Goal: Transaction & Acquisition: Purchase product/service

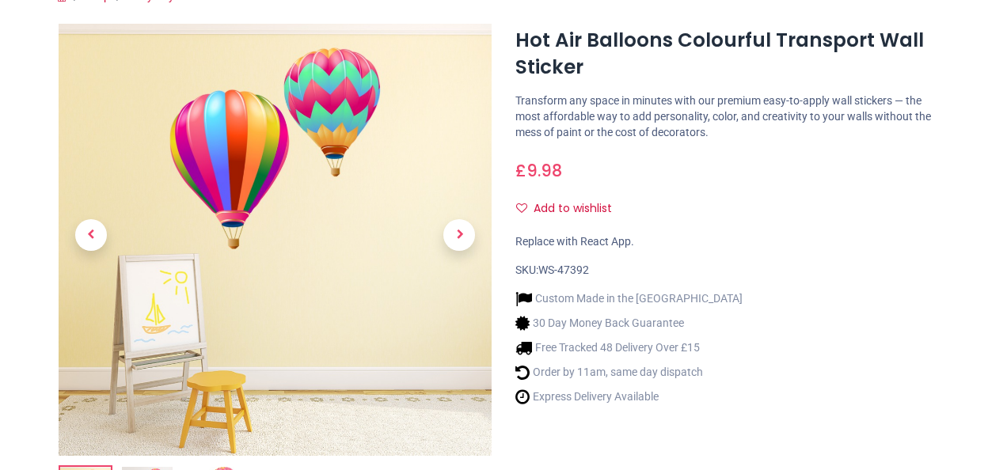
scroll to position [163, 0]
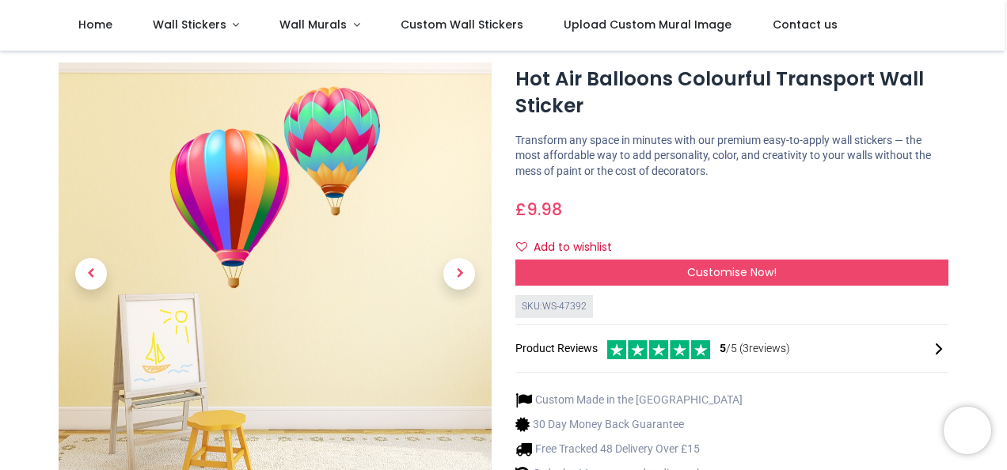
scroll to position [36, 0]
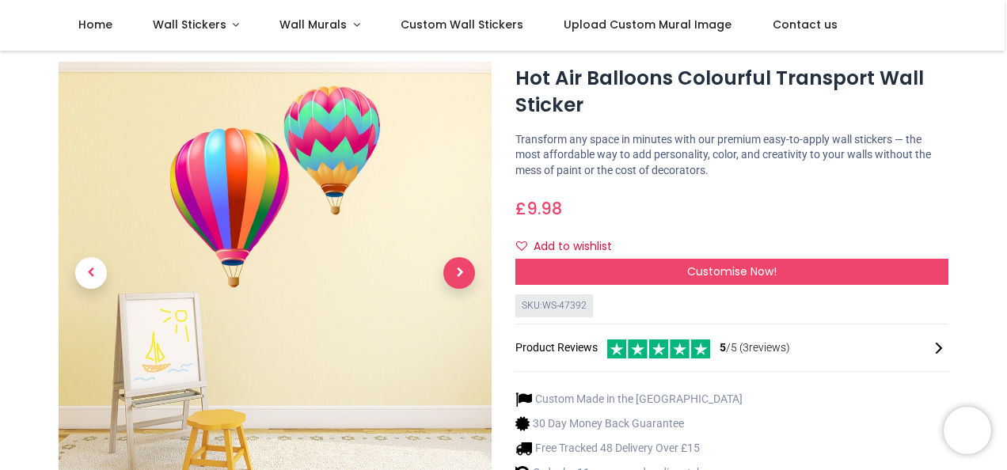
click at [456, 264] on span "Next" at bounding box center [459, 273] width 32 height 32
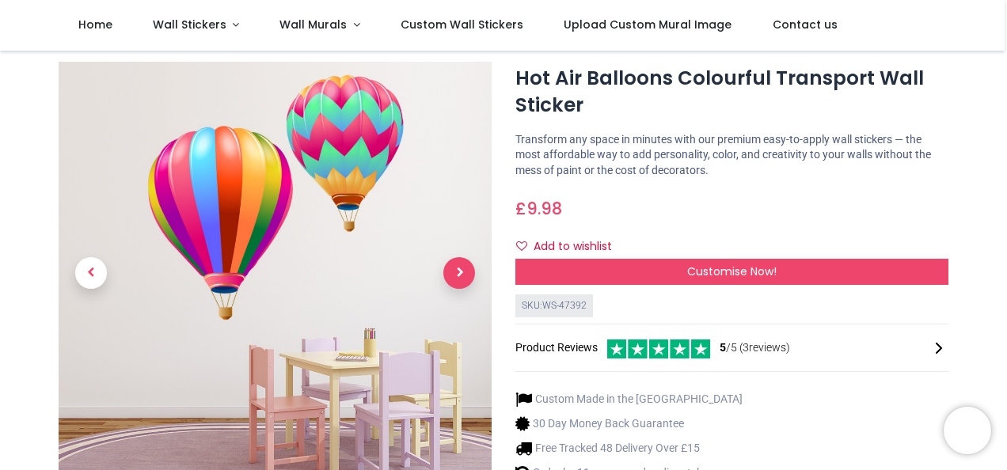
click at [456, 264] on span "Next" at bounding box center [459, 273] width 32 height 32
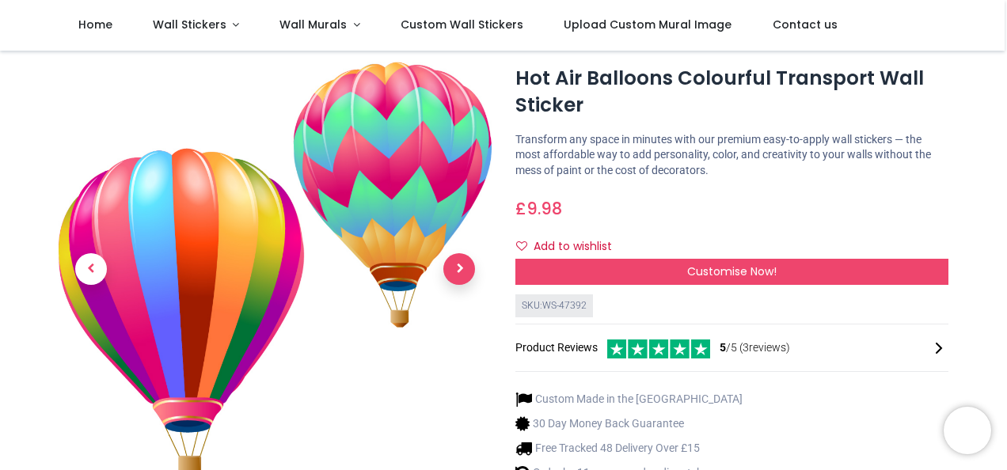
click at [456, 264] on span "Next" at bounding box center [459, 269] width 32 height 32
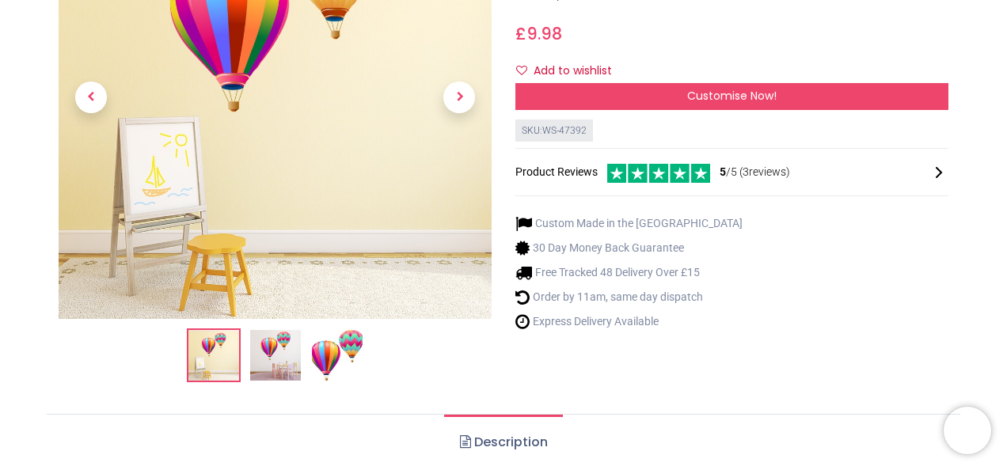
scroll to position [0, 0]
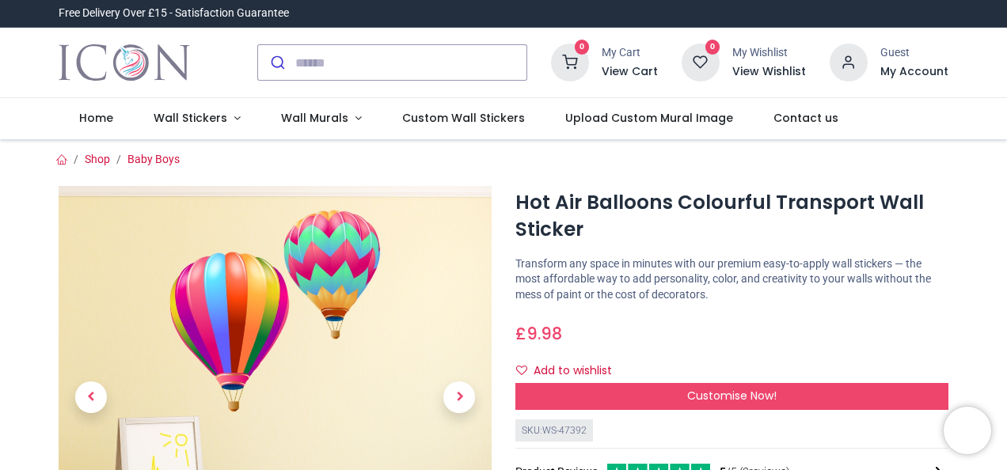
click at [362, 41] on div at bounding box center [392, 63] width 294 height 62
click at [369, 53] on input "search" at bounding box center [410, 62] width 231 height 35
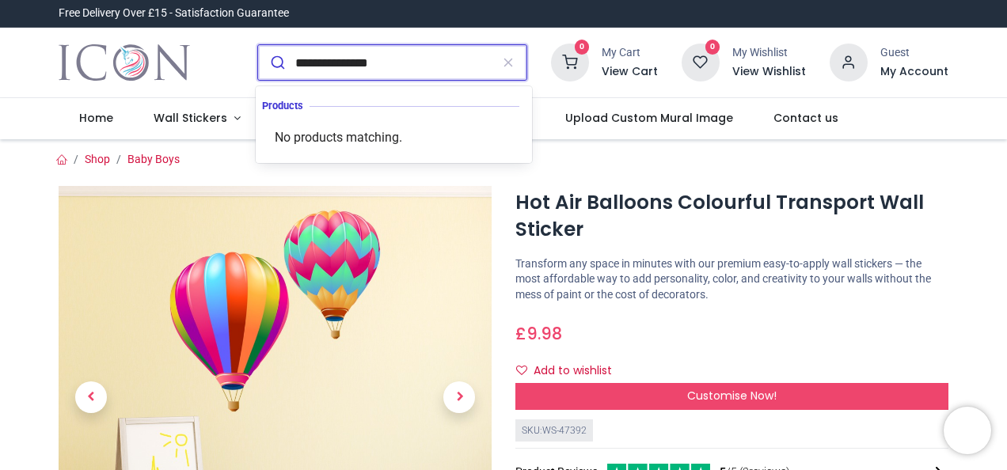
type input "**********"
click at [258, 45] on button "submit" at bounding box center [276, 62] width 37 height 35
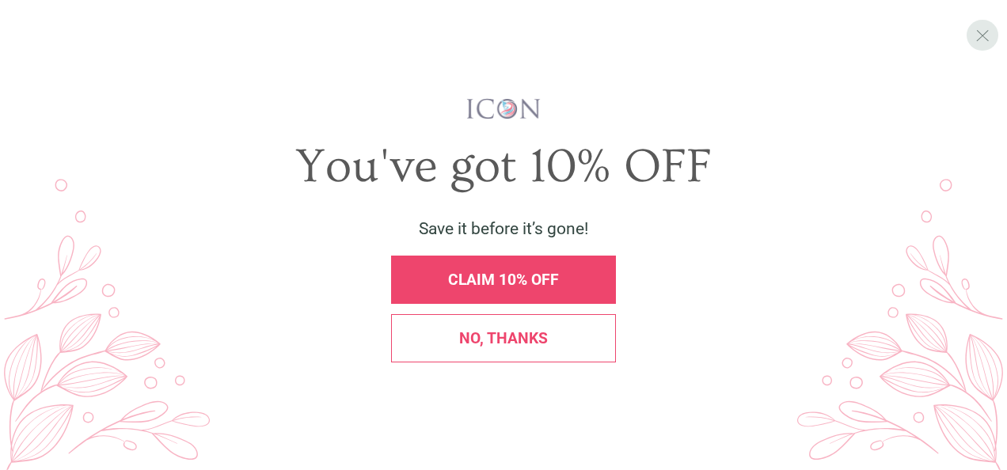
click at [984, 47] on div "X" at bounding box center [981, 35] width 31 height 31
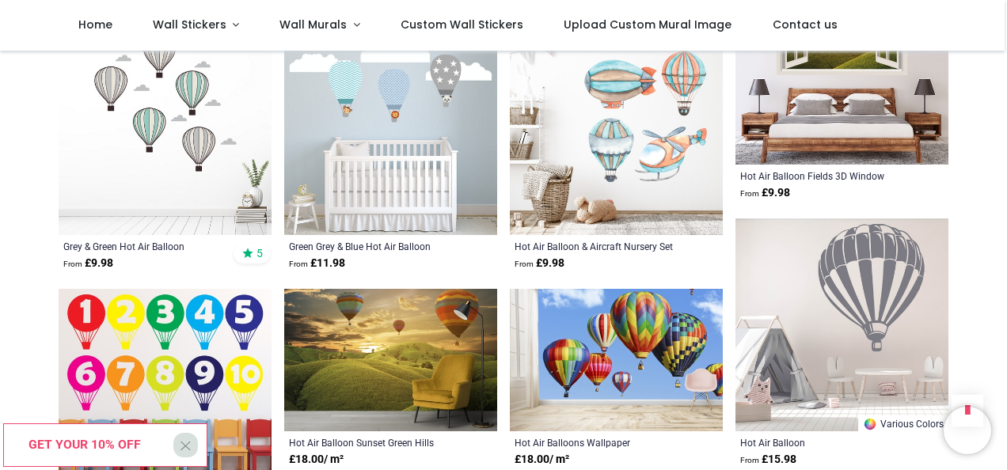
scroll to position [1554, 0]
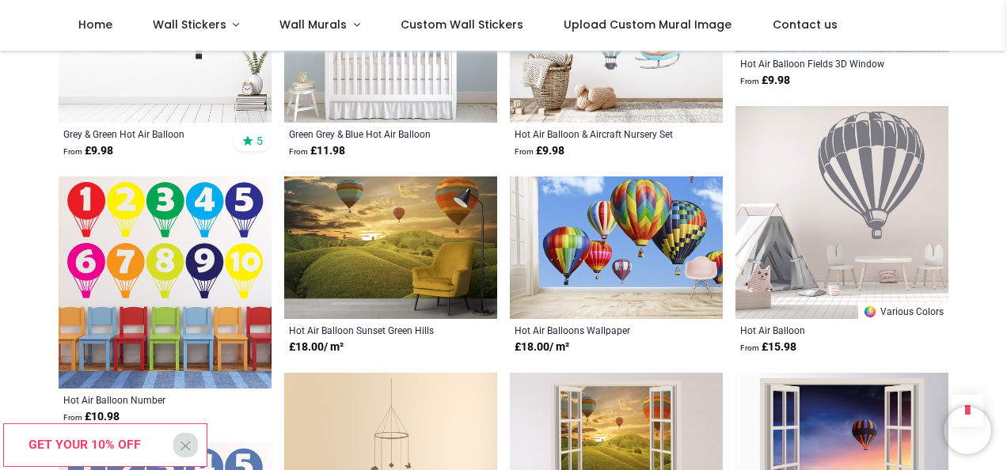
scroll to position [1665, 0]
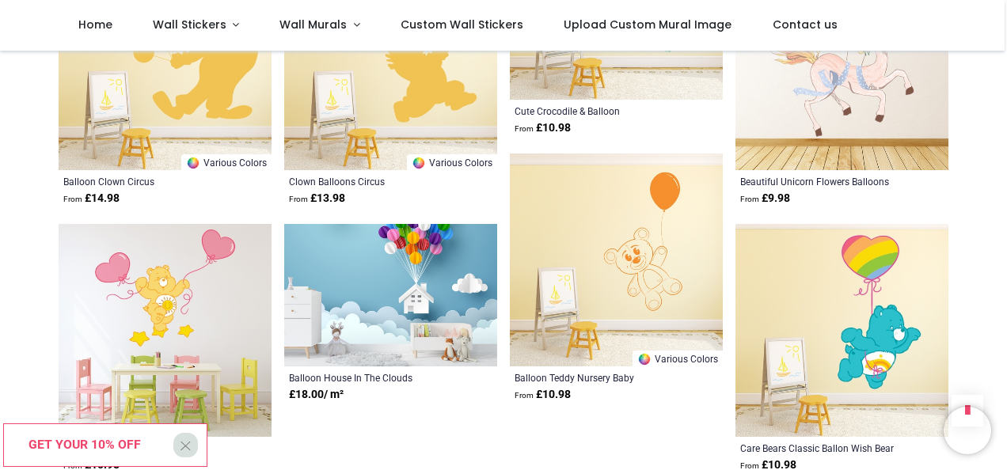
scroll to position [3383, 0]
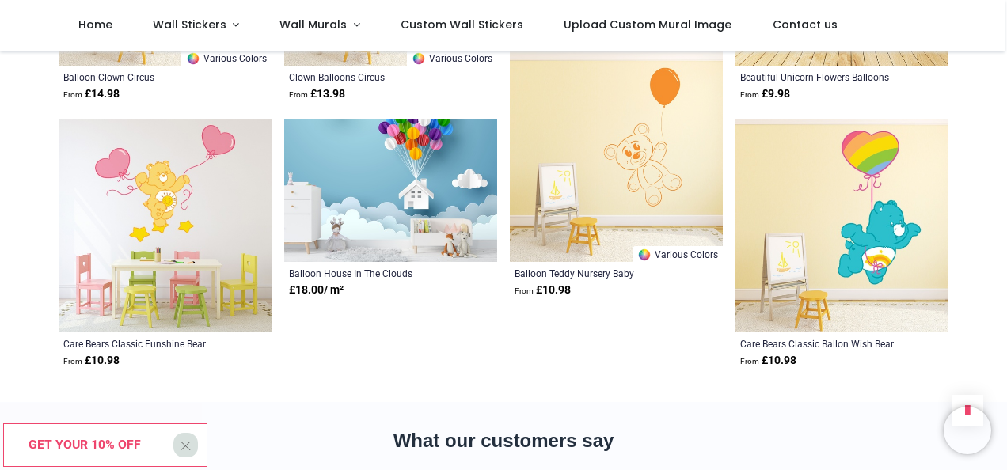
scroll to position [3803, 0]
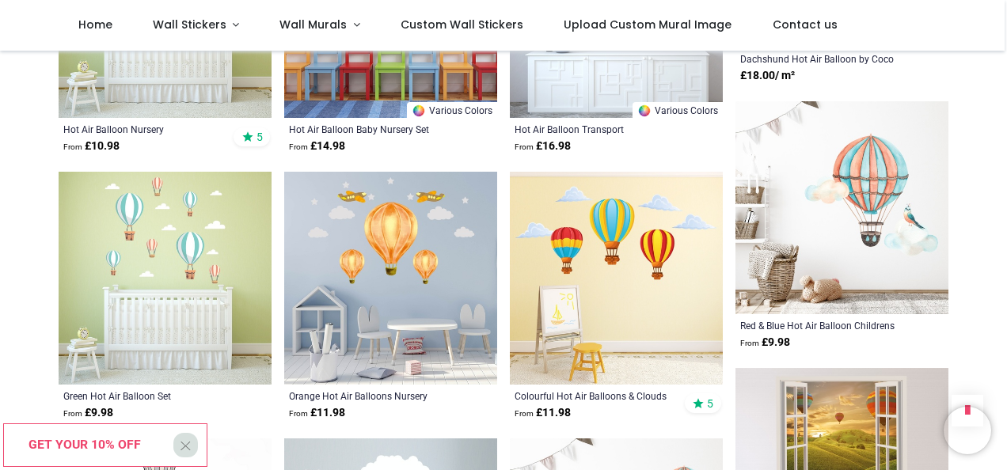
scroll to position [1136, 0]
click at [645, 280] on img at bounding box center [616, 277] width 213 height 213
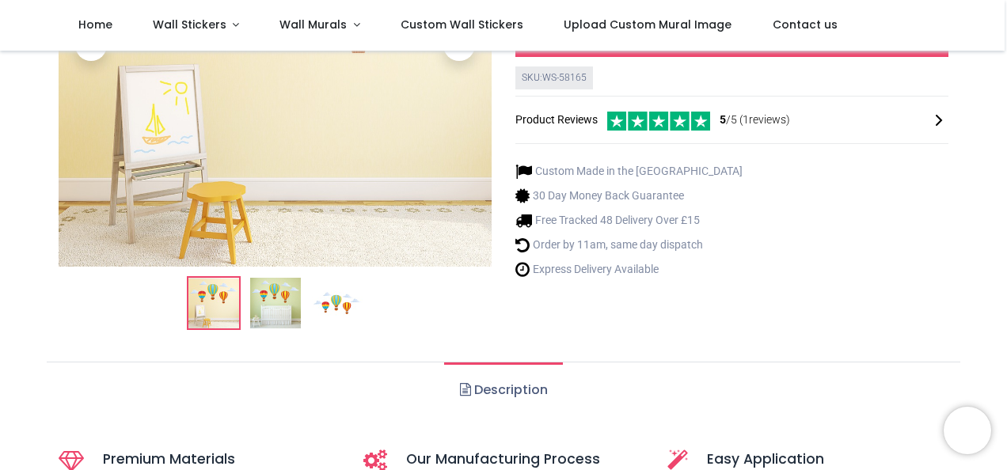
scroll to position [272, 0]
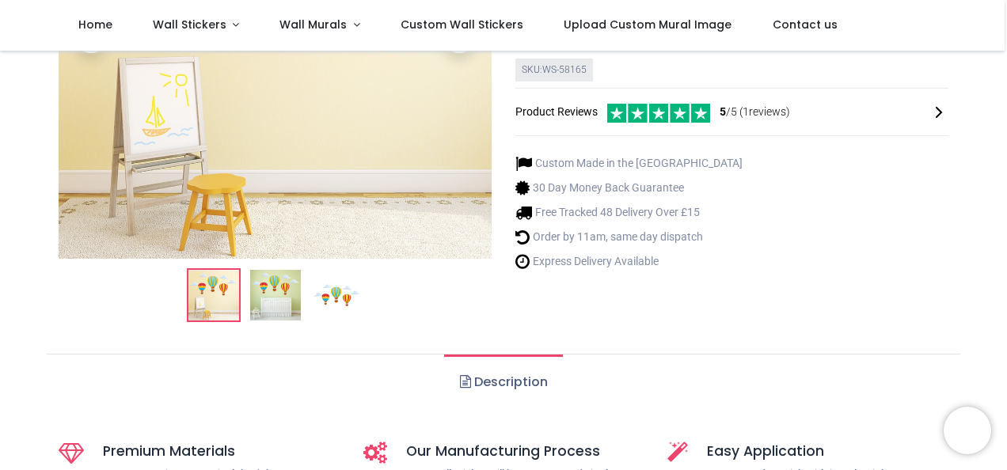
click at [345, 297] on img at bounding box center [337, 295] width 51 height 51
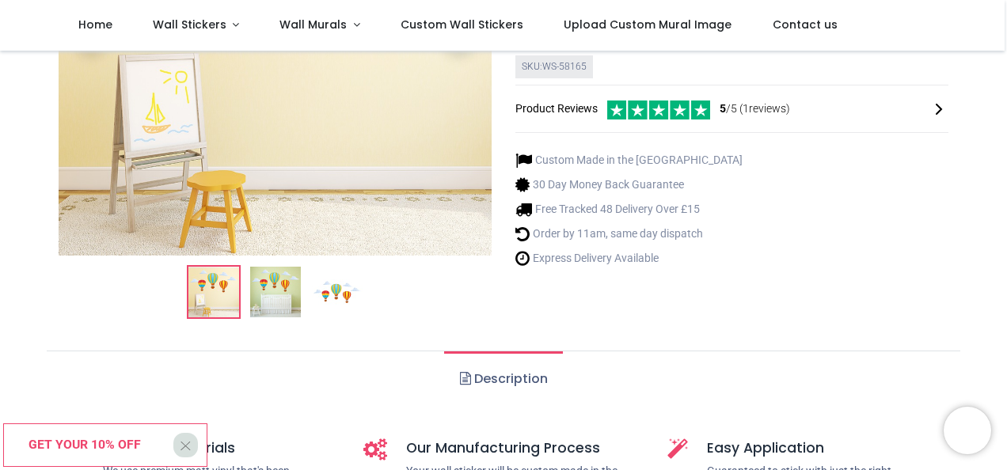
click at [828, 309] on div "Colourful Hot Air Balloons & Clouds Wall Sticker https://www.iconwallstickers.c…" at bounding box center [731, 77] width 457 height 509
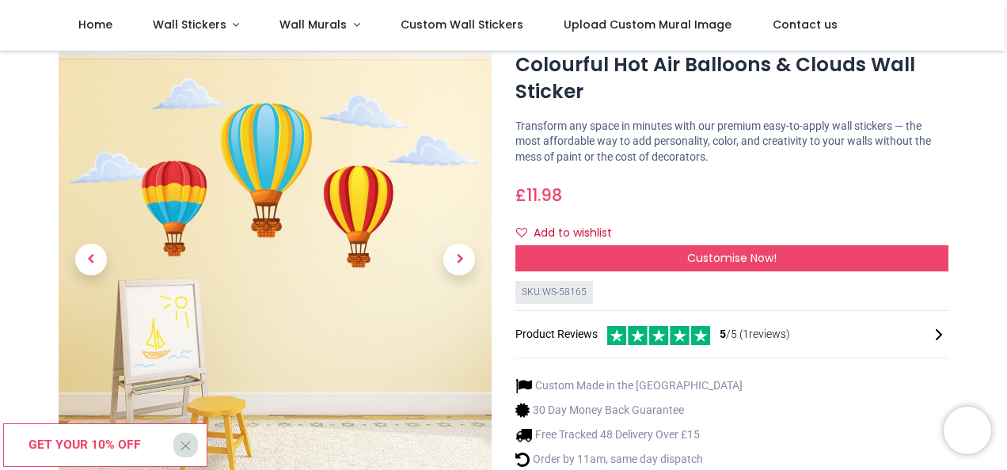
scroll to position [49, 0]
